Goal: Transaction & Acquisition: Purchase product/service

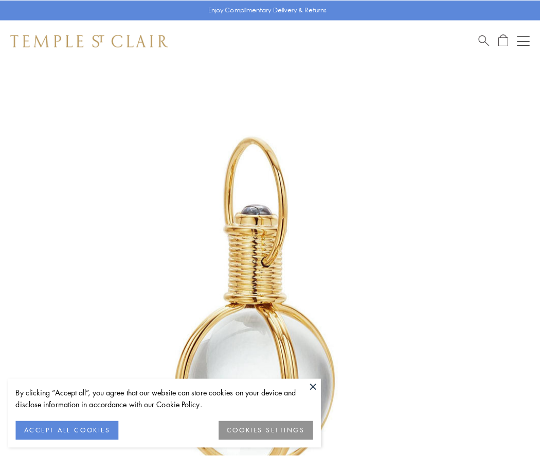
scroll to position [268, 0]
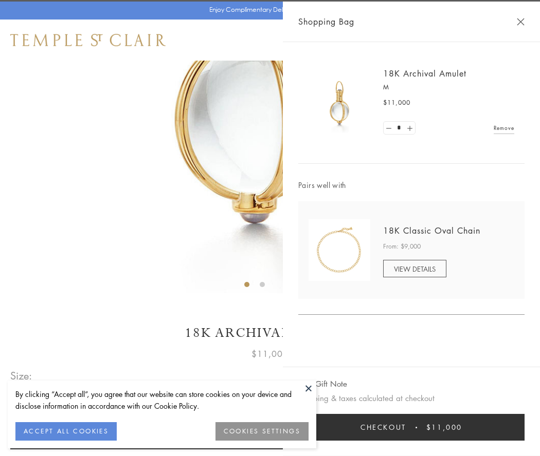
click at [411, 428] on button "Checkout $11,000" at bounding box center [411, 427] width 226 height 27
